Goal: Task Accomplishment & Management: Use online tool/utility

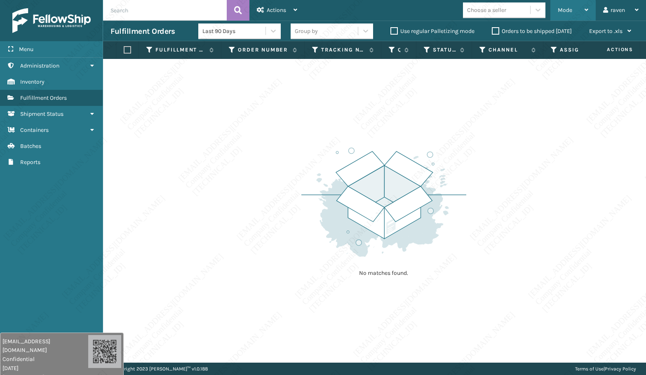
click at [566, 10] on span "Mode" at bounding box center [565, 10] width 14 height 7
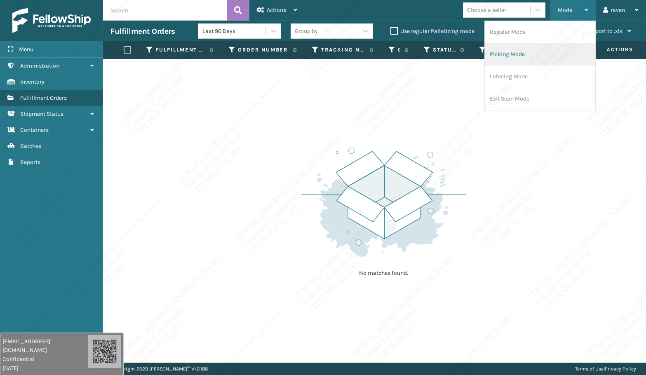
click at [541, 52] on li "Picking Mode" at bounding box center [540, 54] width 110 height 22
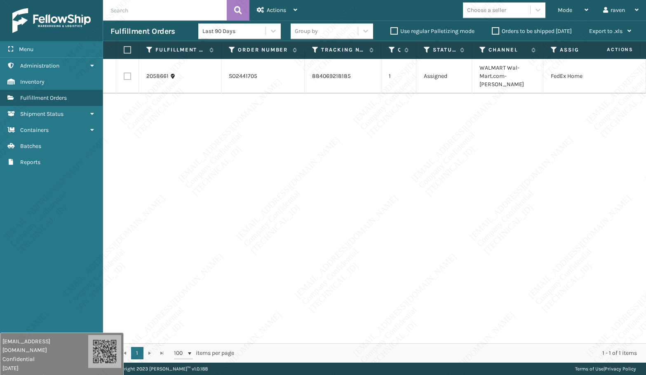
drag, startPoint x: 525, startPoint y: 144, endPoint x: 519, endPoint y: 144, distance: 5.4
click at [524, 144] on div "2058661 SO2441705 884069218185 1 Assigned WALMART Wal-Mart.com-[PERSON_NAME] Fe…" at bounding box center [374, 201] width 543 height 284
click at [129, 46] on label at bounding box center [126, 49] width 5 height 7
click at [124, 47] on input "checkbox" at bounding box center [124, 49] width 0 height 5
checkbox input "true"
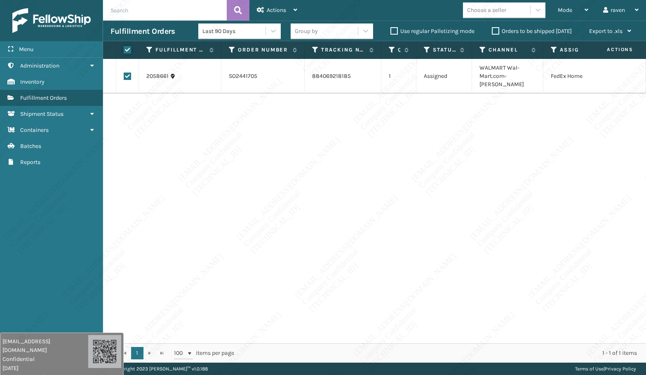
checkbox input "true"
click at [276, 12] on span "Actions" at bounding box center [276, 10] width 19 height 7
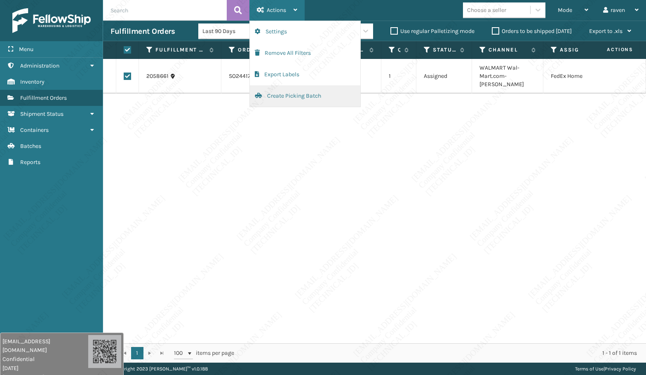
click at [276, 92] on button "Create Picking Batch" at bounding box center [305, 95] width 110 height 21
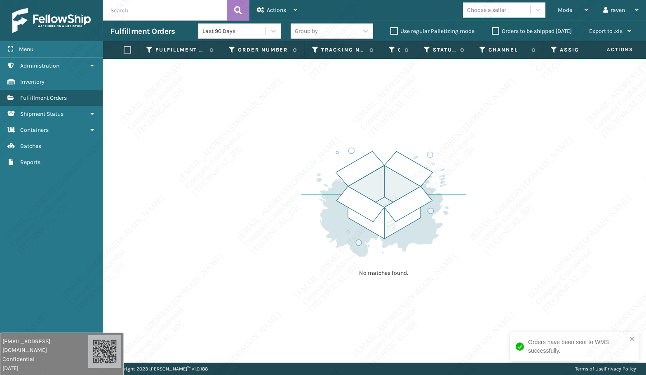
drag, startPoint x: 263, startPoint y: 128, endPoint x: 269, endPoint y: 124, distance: 7.6
click at [269, 124] on div "No matches found." at bounding box center [374, 211] width 543 height 304
click at [554, 17] on div "Mode Regular Mode Picking Mode Labeling Mode Exit Scan Mode" at bounding box center [572, 10] width 45 height 21
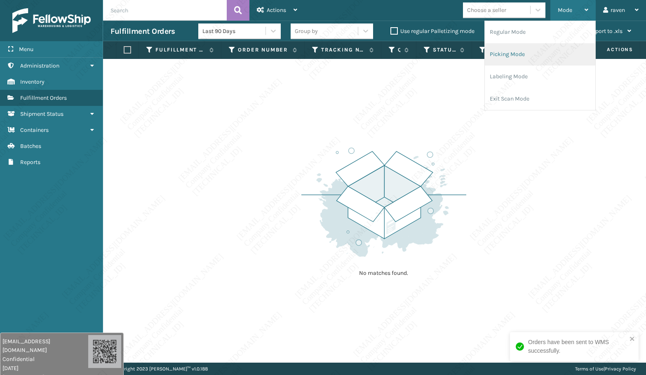
click at [505, 54] on li "Picking Mode" at bounding box center [540, 54] width 110 height 22
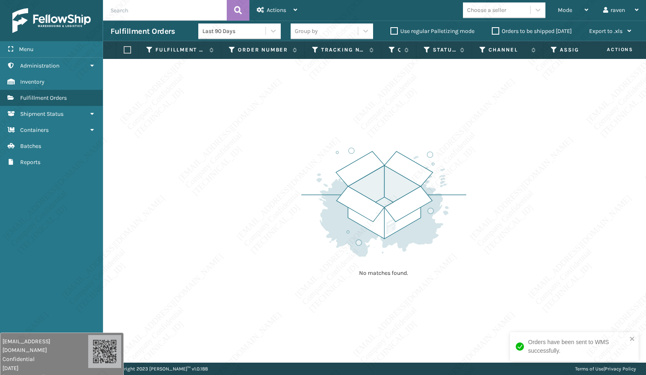
click at [426, 203] on img at bounding box center [383, 202] width 165 height 114
click at [425, 245] on img at bounding box center [383, 202] width 165 height 114
click at [456, 246] on img at bounding box center [383, 202] width 165 height 114
click at [550, 110] on div "No matches found." at bounding box center [374, 211] width 543 height 304
click at [345, 159] on img at bounding box center [383, 202] width 165 height 114
